Goal: Book appointment/travel/reservation

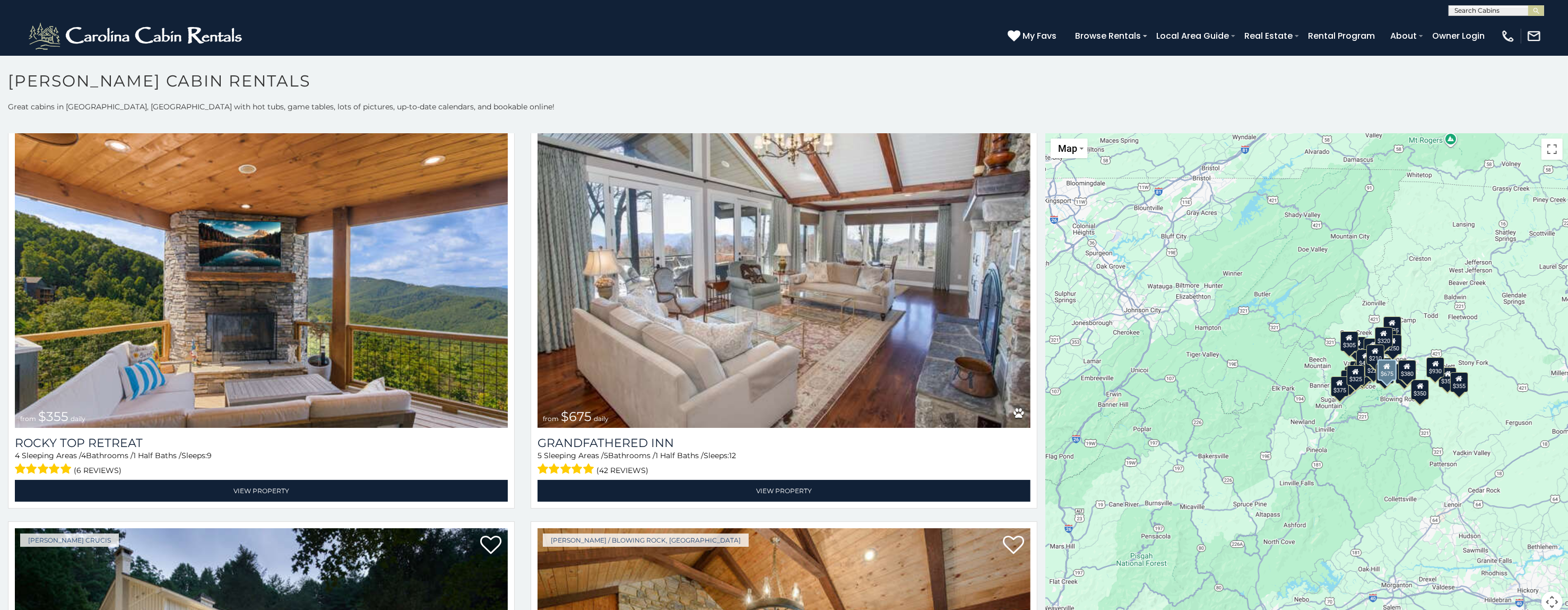
scroll to position [956, 0]
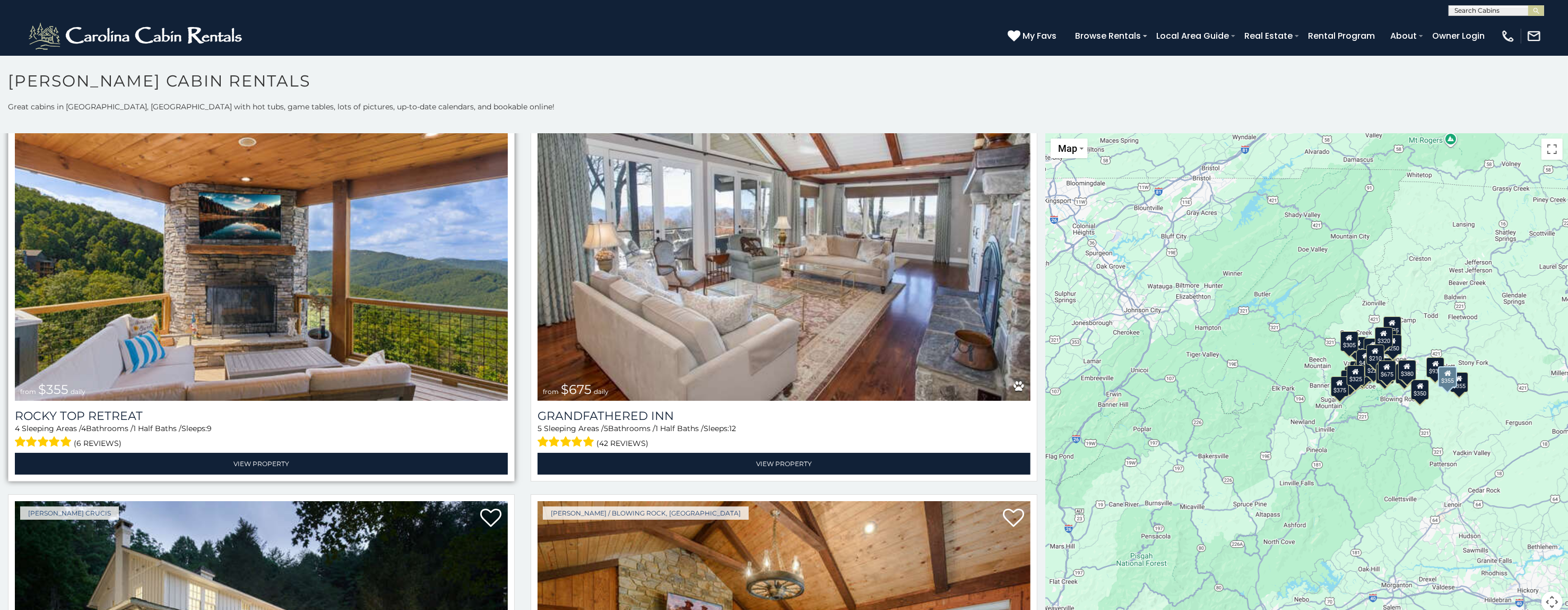
click at [370, 303] on img at bounding box center [261, 235] width 493 height 330
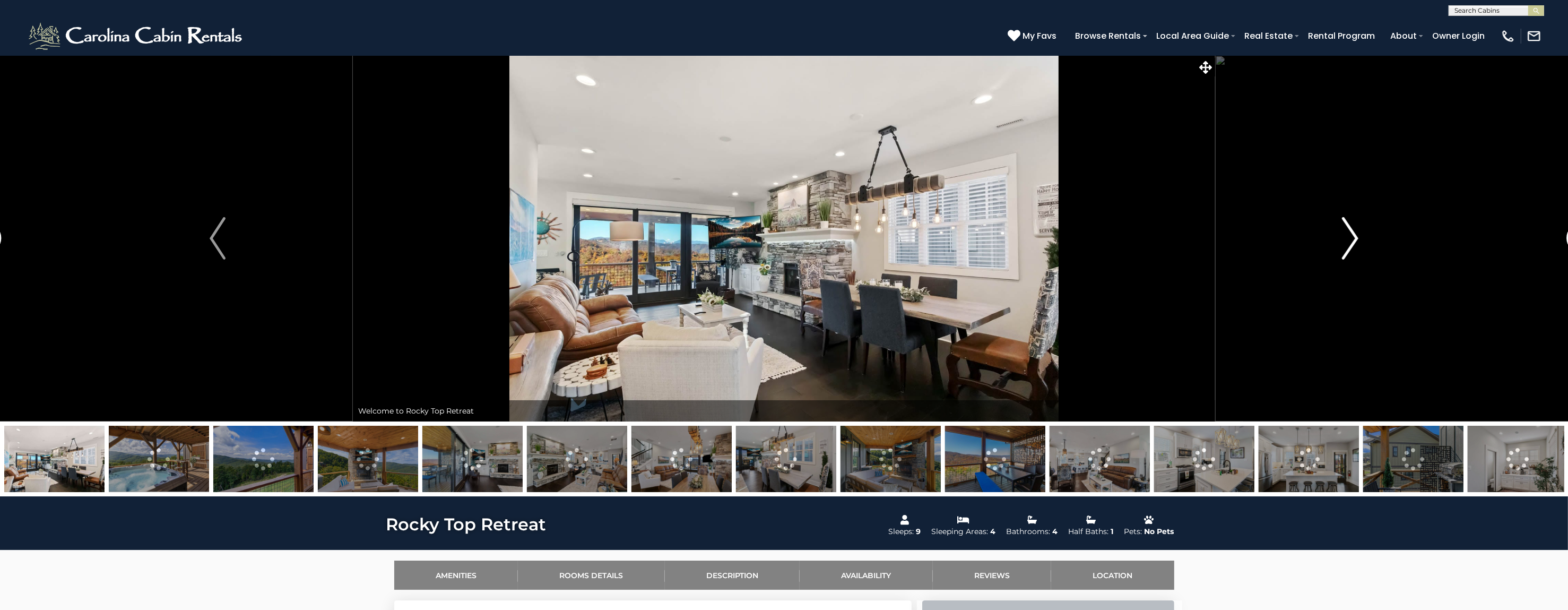
click at [1354, 231] on img "Next" at bounding box center [1350, 238] width 16 height 42
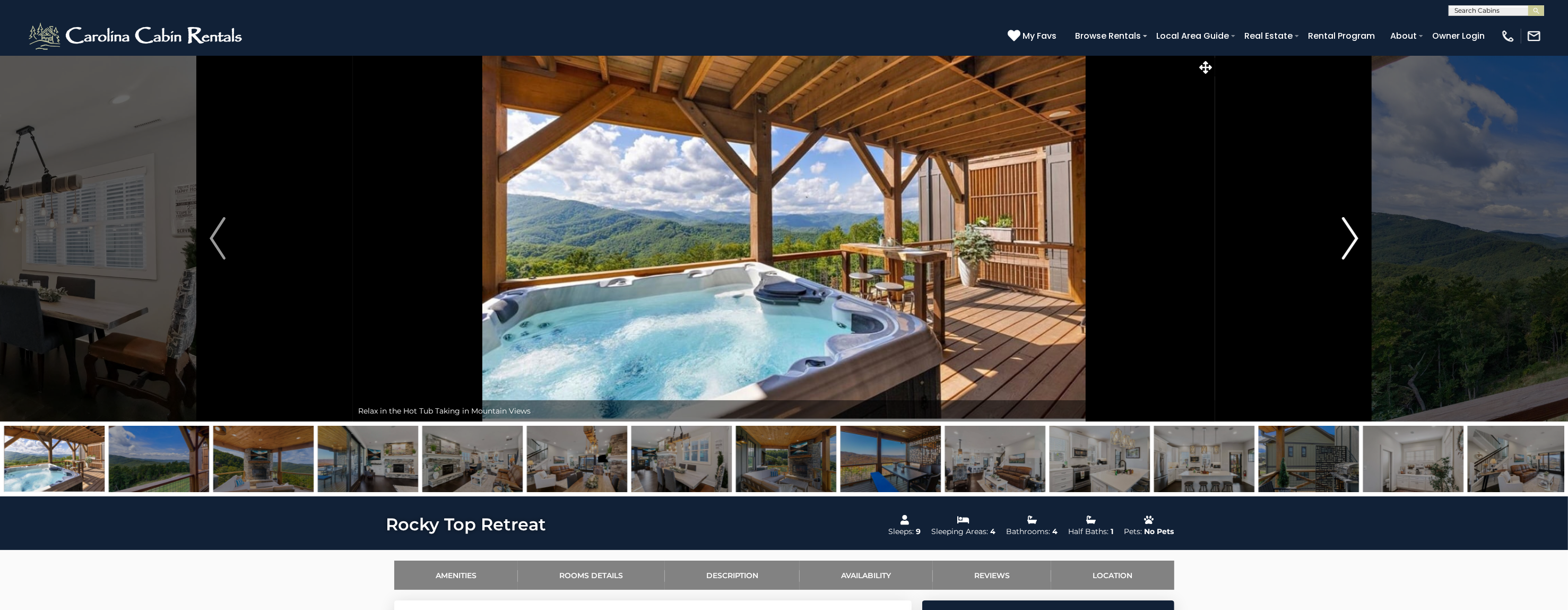
click at [1354, 231] on img "Next" at bounding box center [1350, 238] width 16 height 42
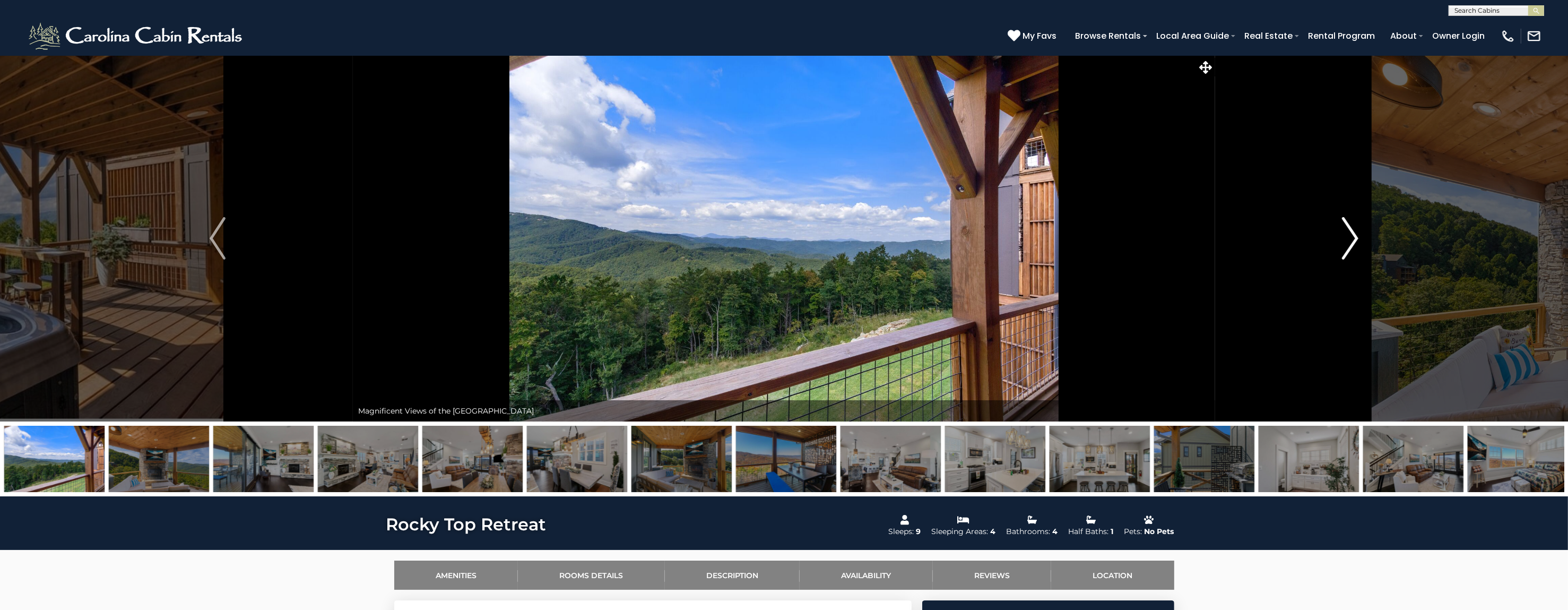
click at [1354, 231] on img "Next" at bounding box center [1350, 238] width 16 height 42
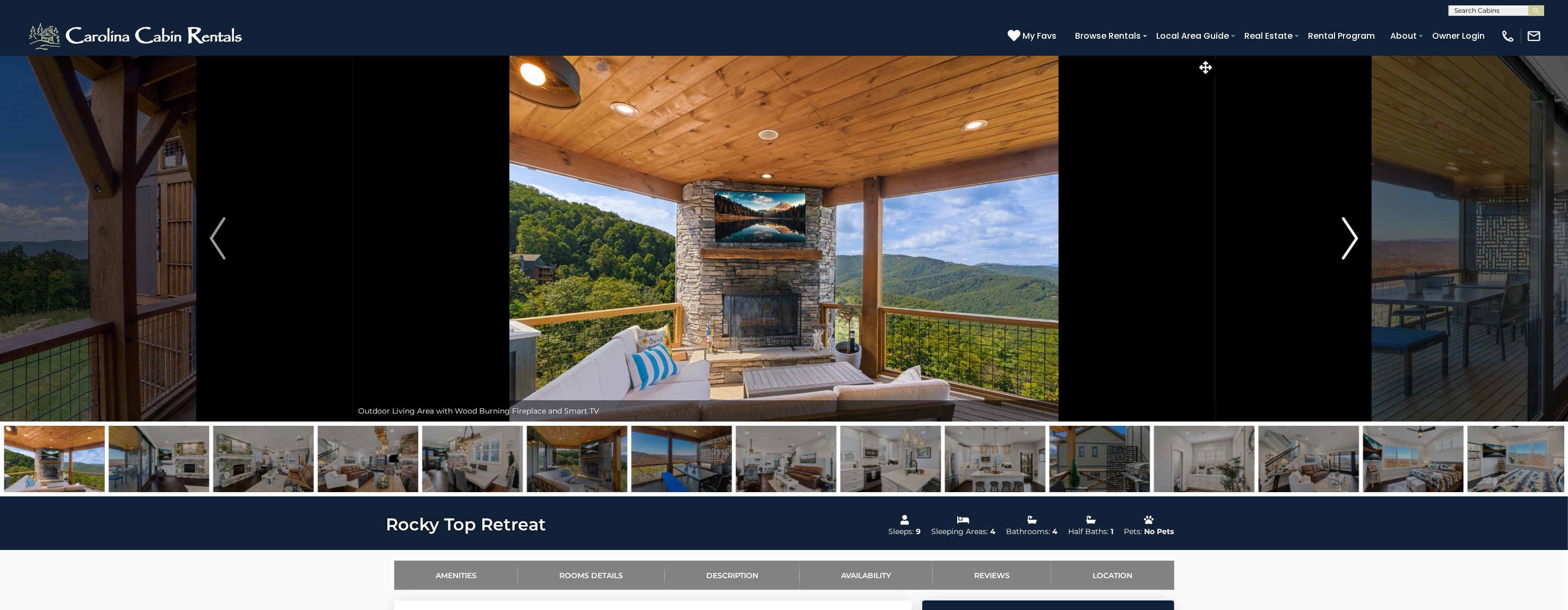
click at [1354, 230] on img "Next" at bounding box center [1350, 238] width 16 height 42
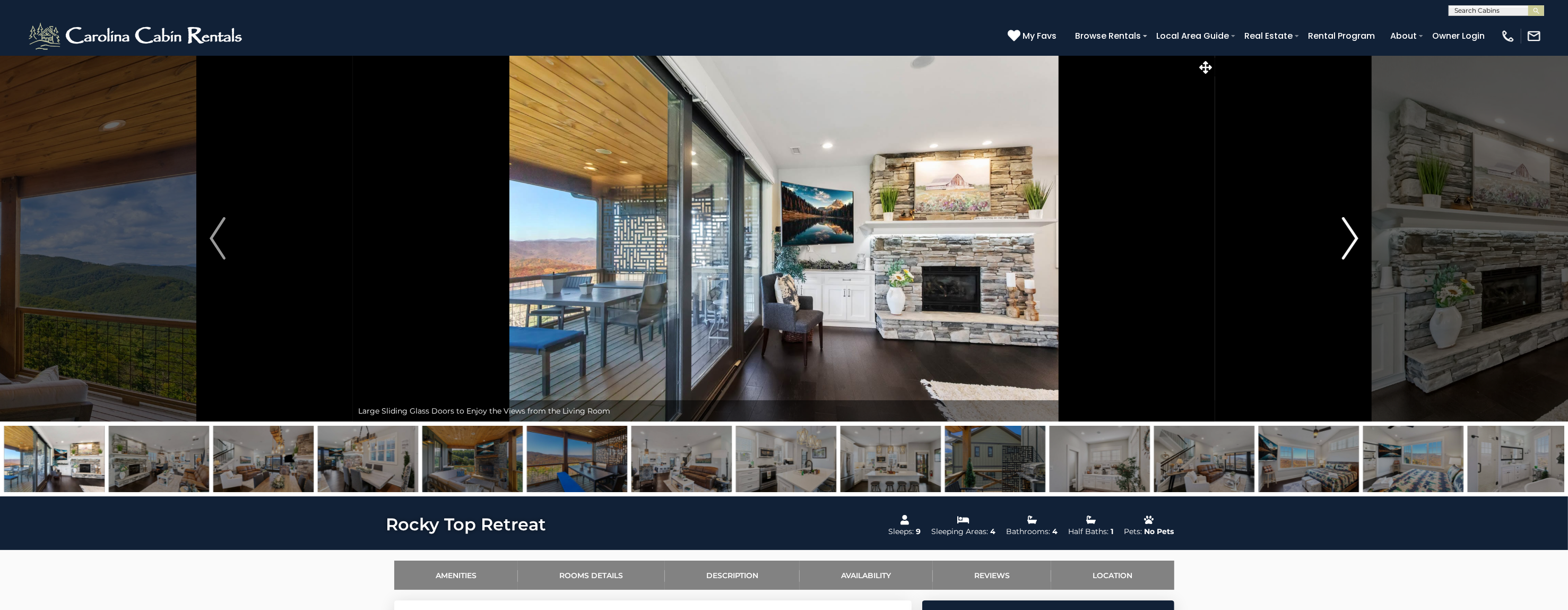
click at [1354, 230] on img "Next" at bounding box center [1350, 238] width 16 height 42
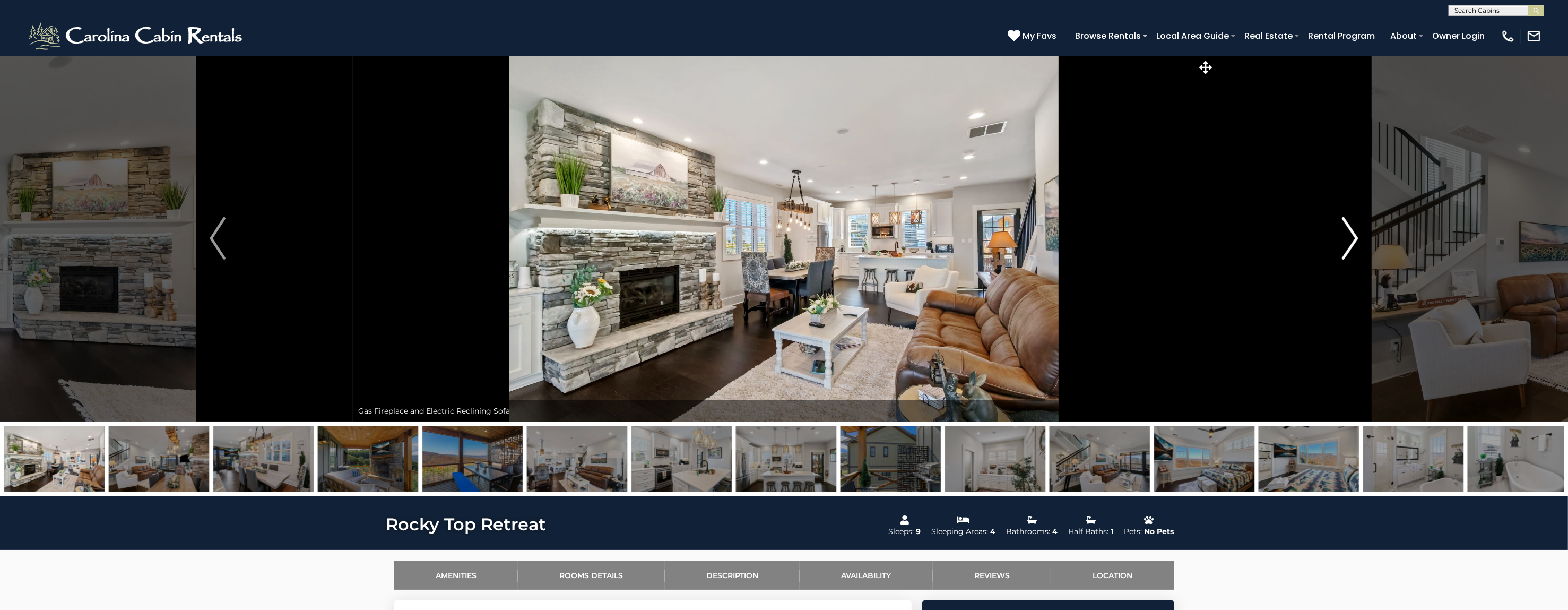
click at [1354, 230] on img "Next" at bounding box center [1350, 238] width 16 height 42
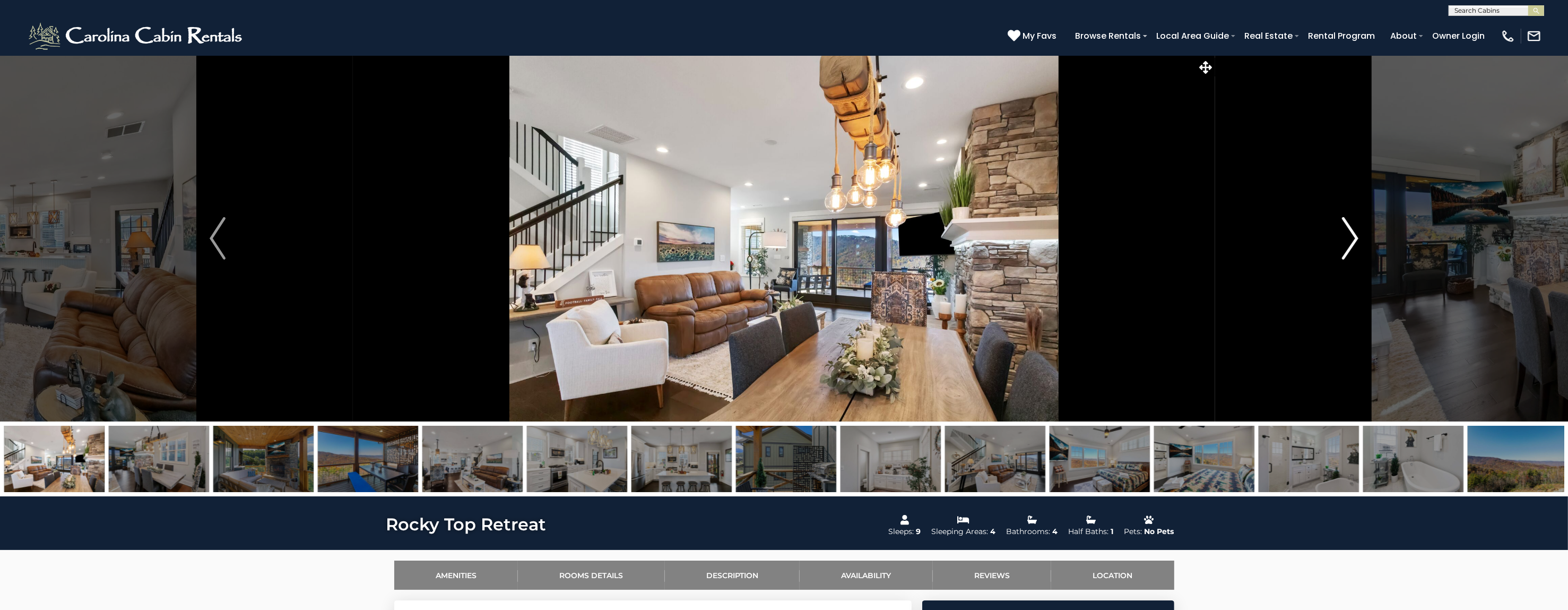
click at [1354, 230] on img "Next" at bounding box center [1350, 238] width 16 height 42
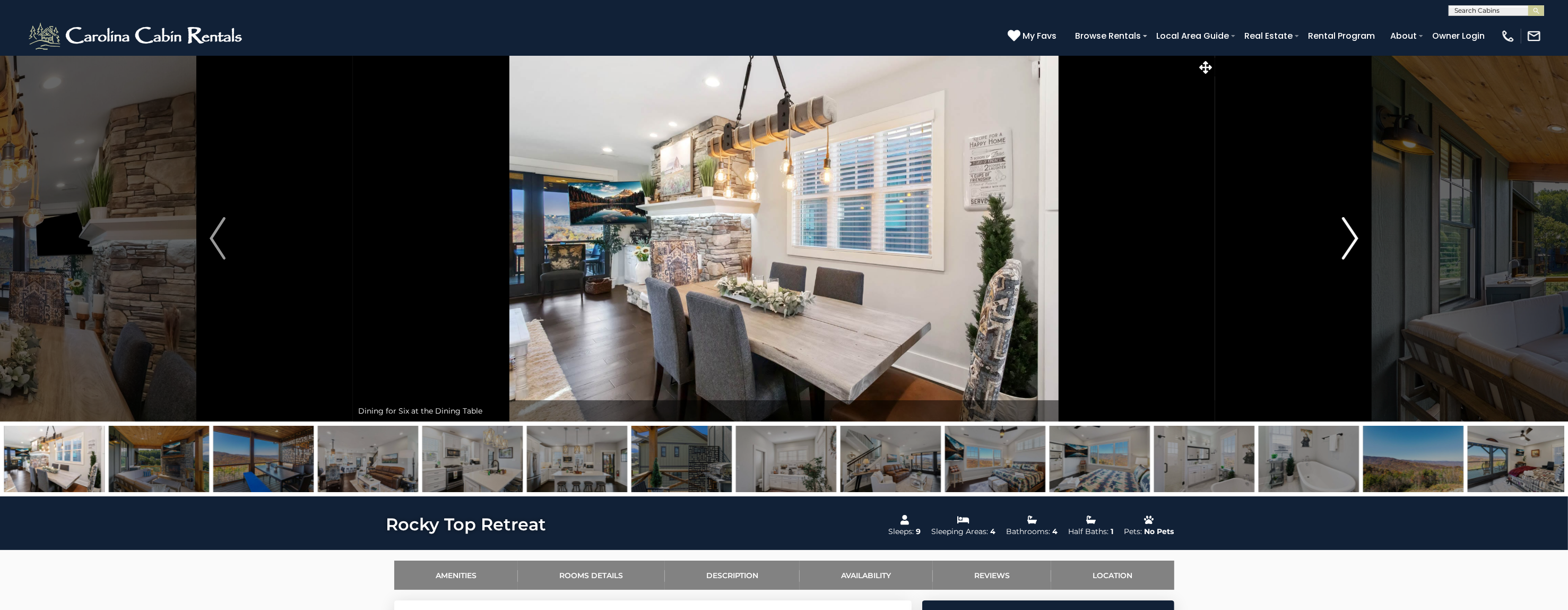
click at [1354, 230] on img "Next" at bounding box center [1350, 238] width 16 height 42
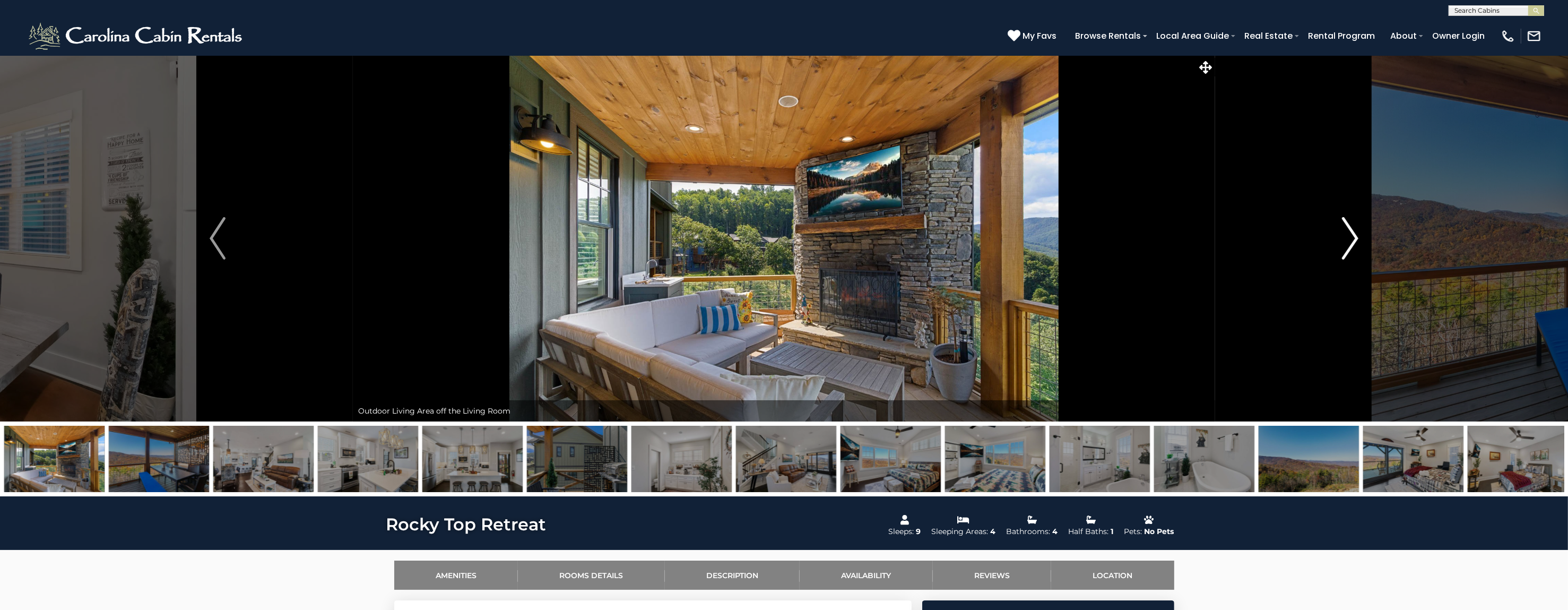
click at [1354, 230] on img "Next" at bounding box center [1350, 238] width 16 height 42
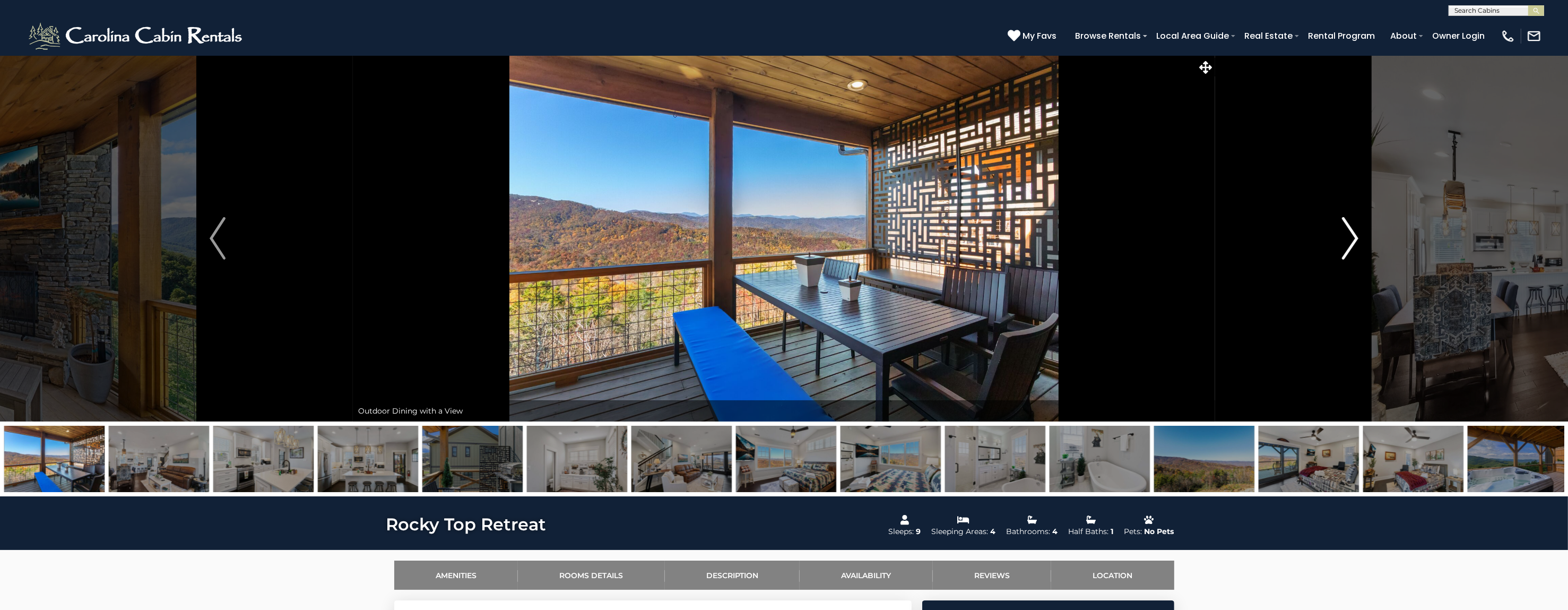
click at [1354, 230] on img "Next" at bounding box center [1350, 238] width 16 height 42
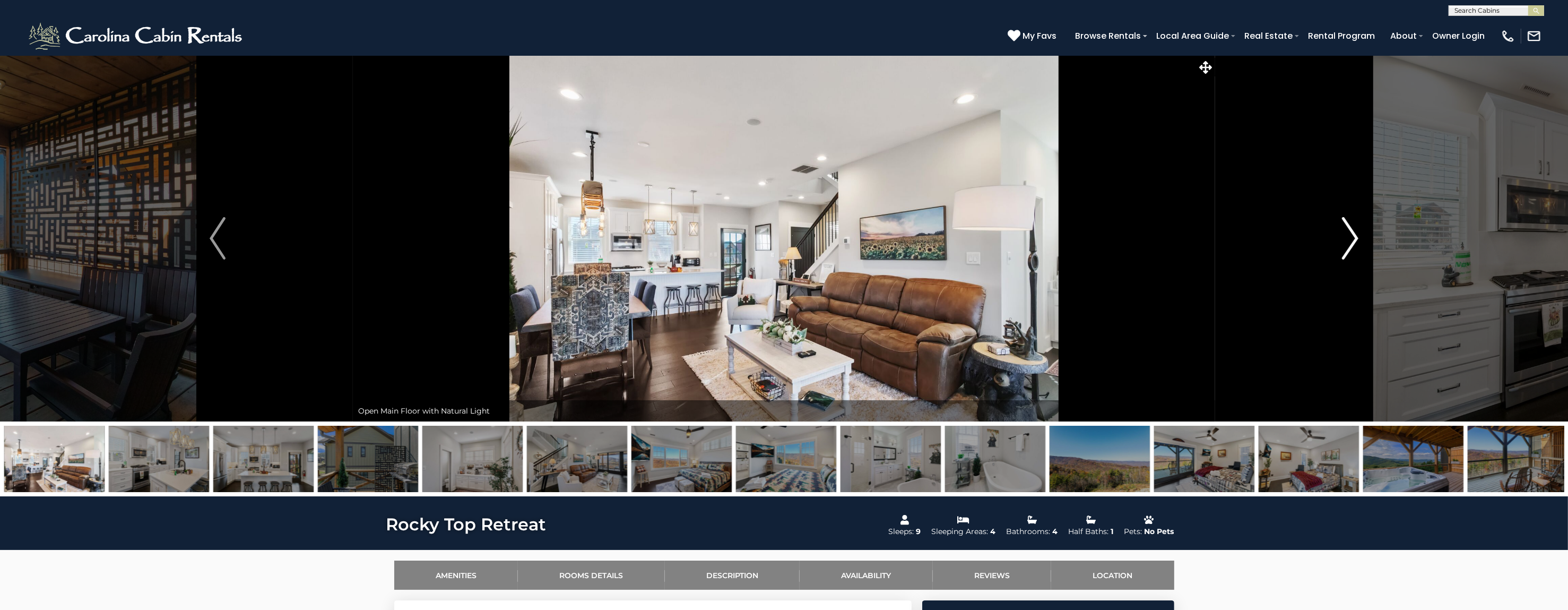
click at [1354, 230] on img "Next" at bounding box center [1350, 238] width 16 height 42
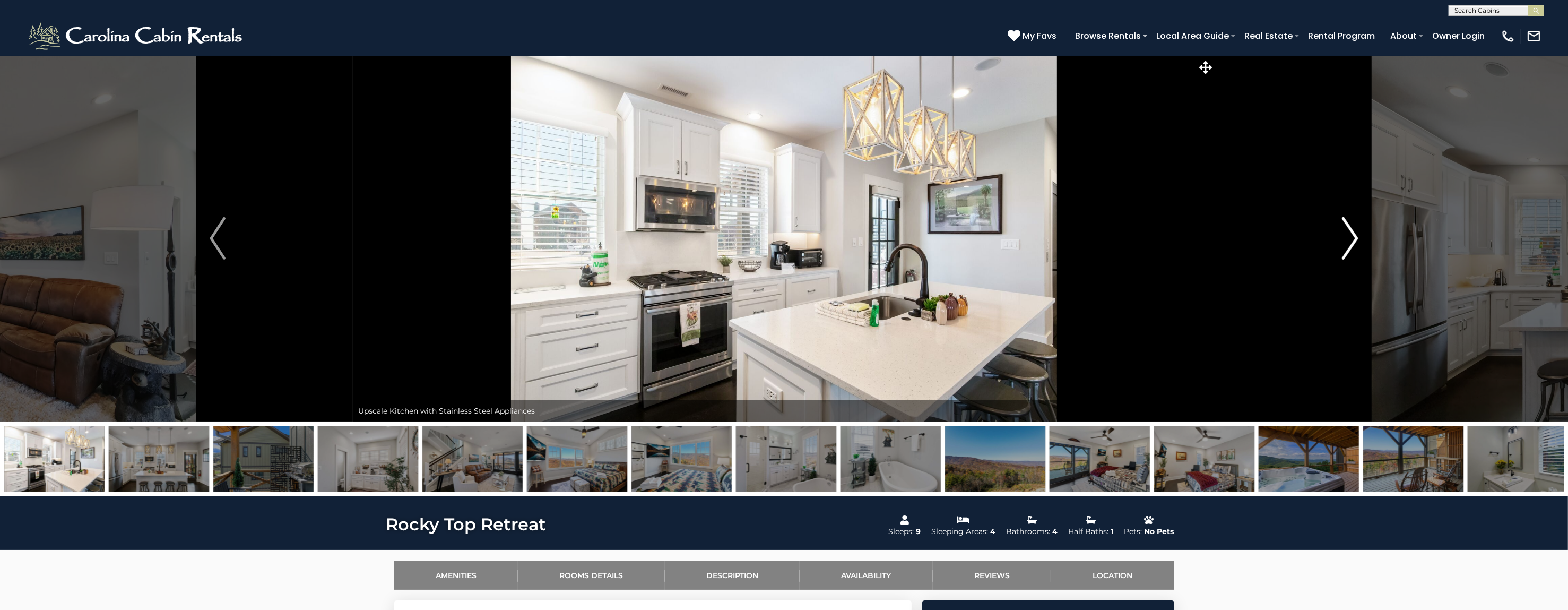
click at [1354, 230] on img "Next" at bounding box center [1350, 238] width 16 height 42
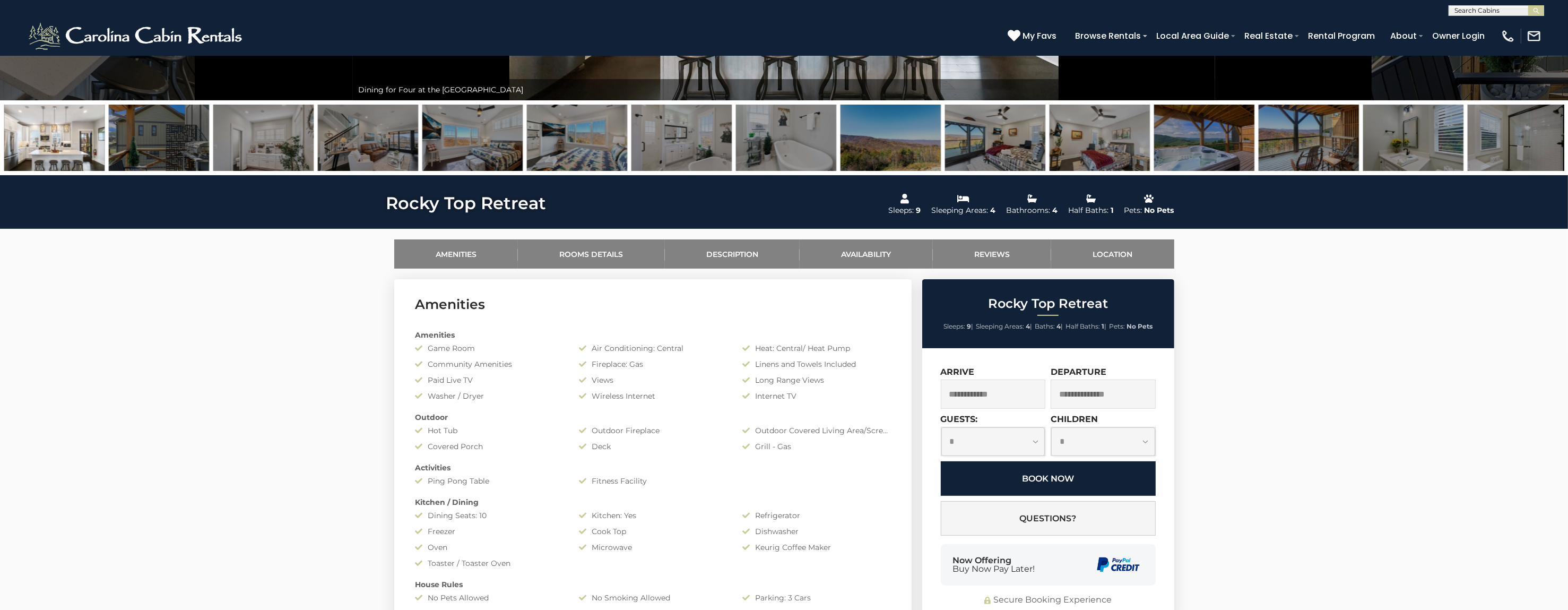
scroll to position [319, 0]
